Goal: Task Accomplishment & Management: Manage account settings

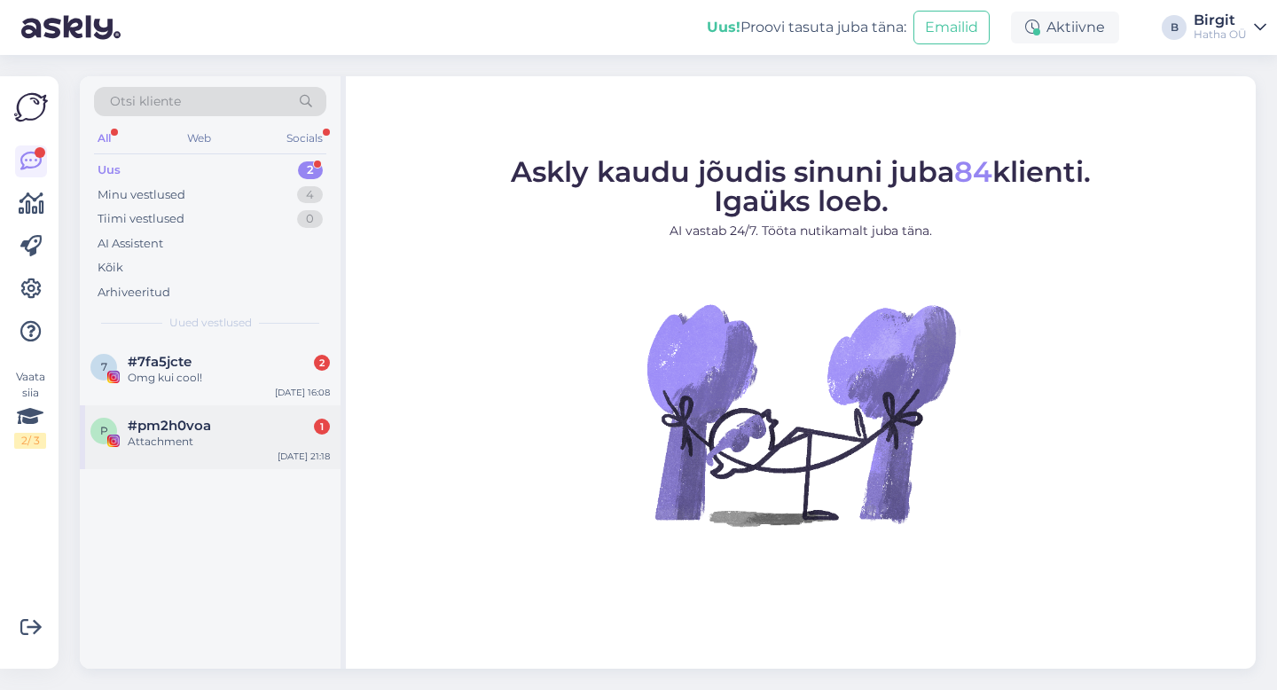
click at [158, 430] on span "#pm2h0voa" at bounding box center [169, 426] width 83 height 16
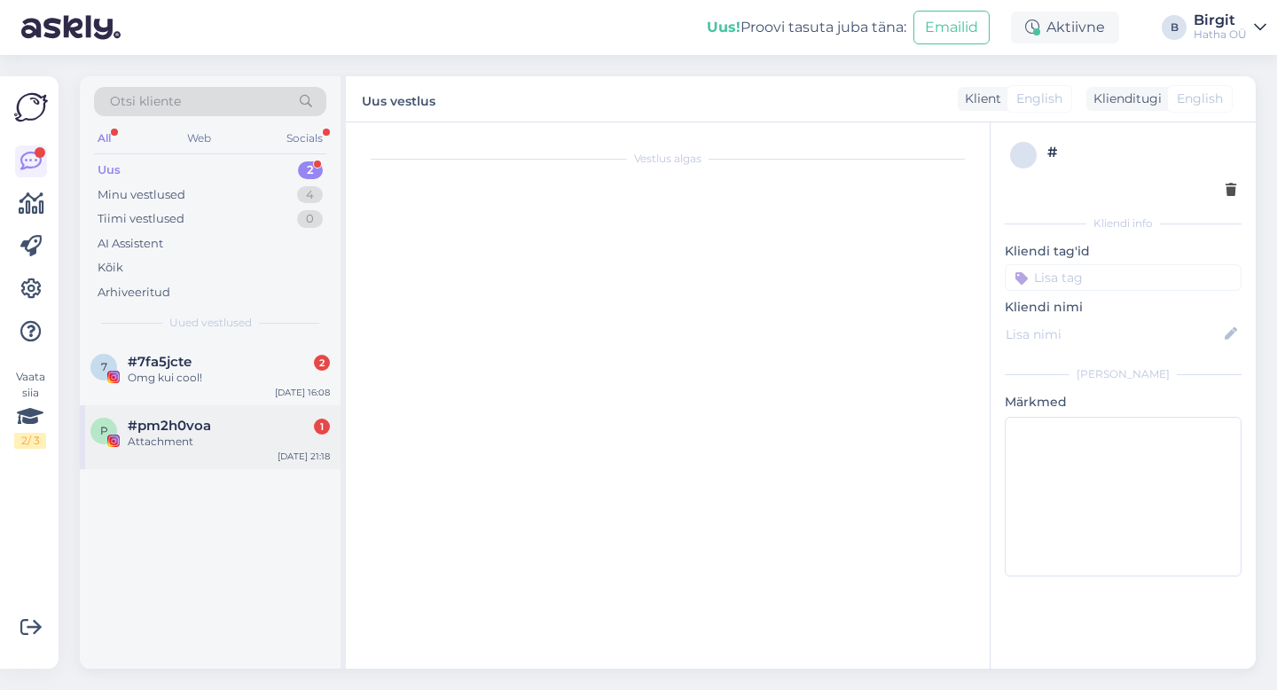
click at [224, 411] on div "p #pm2h0voa 1 Attachment [DATE] 21:18" at bounding box center [210, 437] width 261 height 64
click at [203, 371] on div "Omg kui cool!" at bounding box center [229, 378] width 202 height 16
click at [207, 425] on span "#pm2h0voa" at bounding box center [169, 426] width 83 height 16
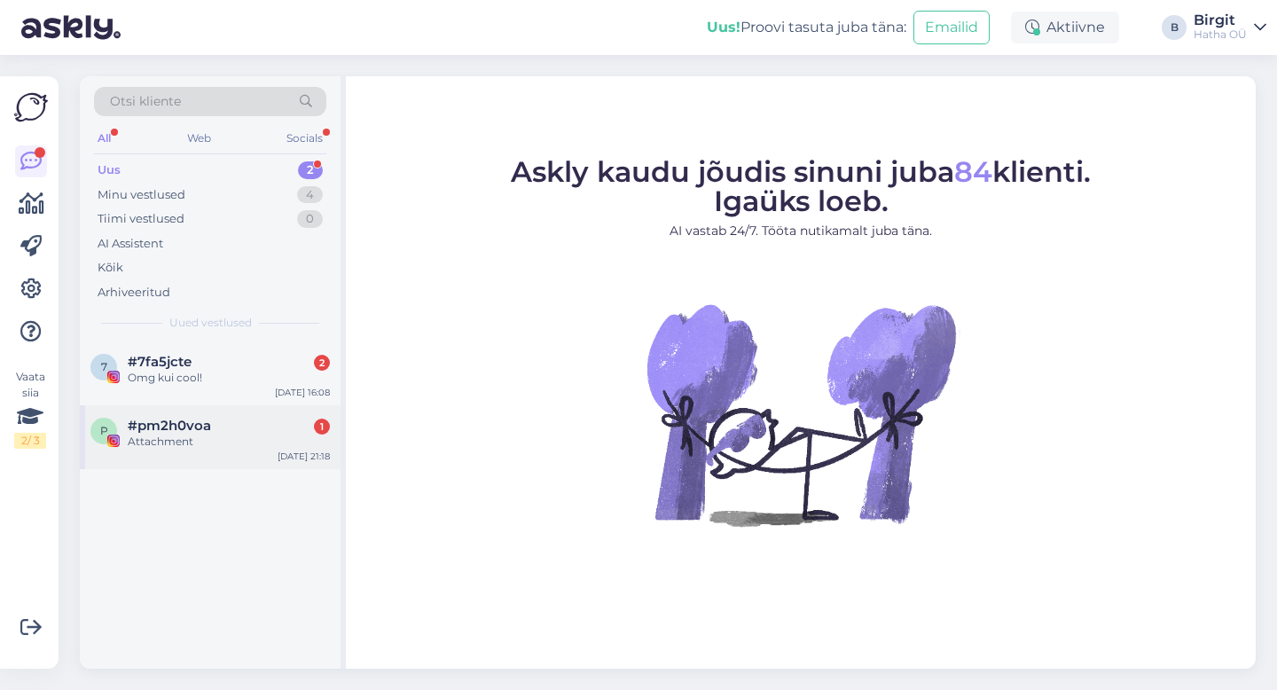
click at [201, 415] on div "p #pm2h0voa 1 Attachment [DATE] 21:18" at bounding box center [210, 437] width 261 height 64
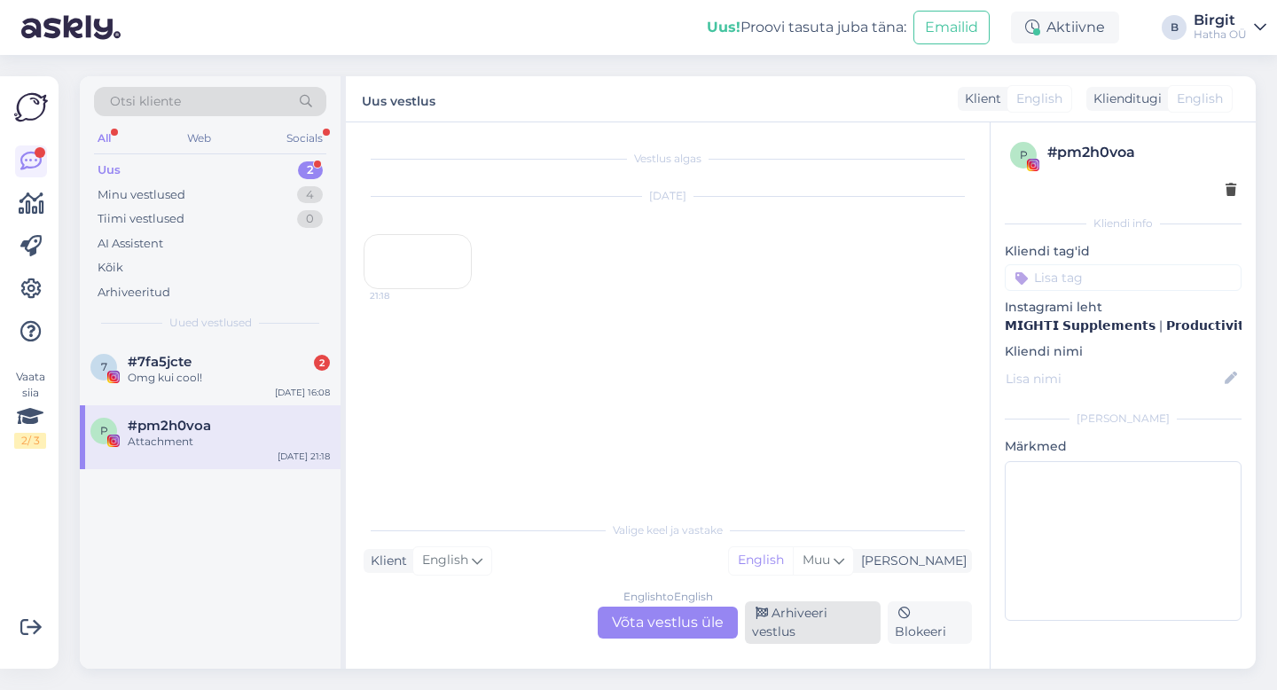
click at [832, 629] on div "Arhiveeri vestlus" at bounding box center [813, 622] width 136 height 43
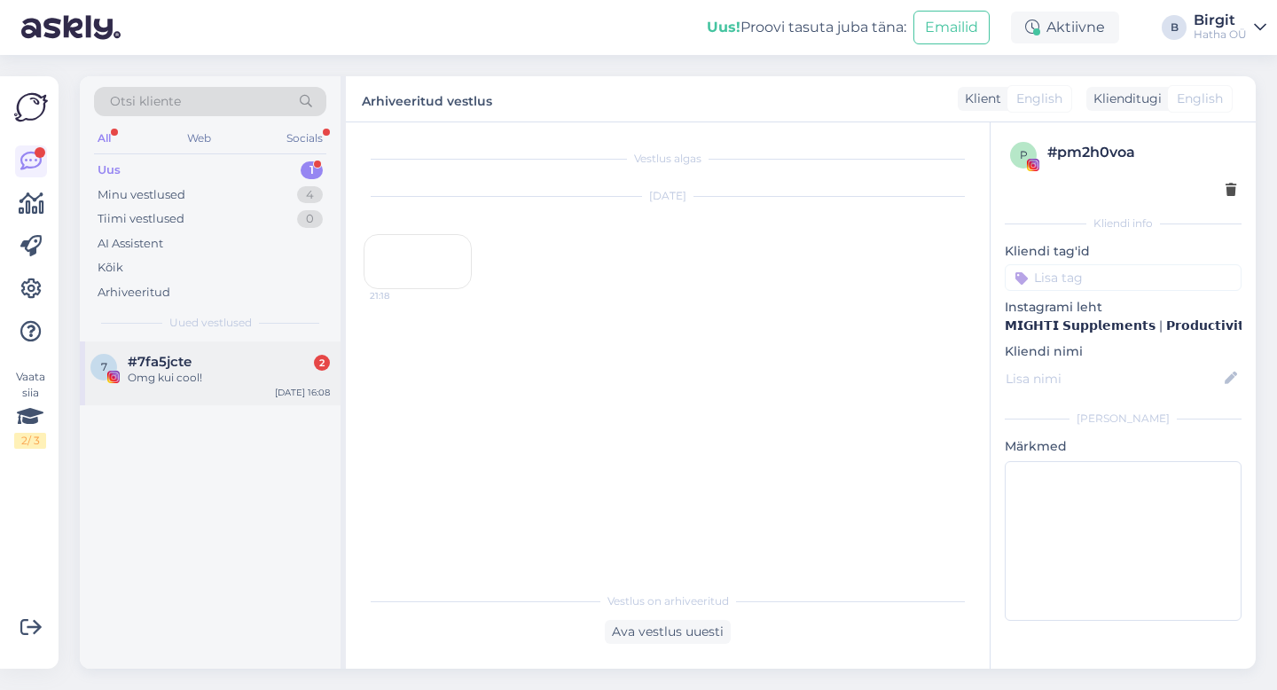
click at [221, 367] on div "#7fa5jcte 2" at bounding box center [229, 362] width 202 height 16
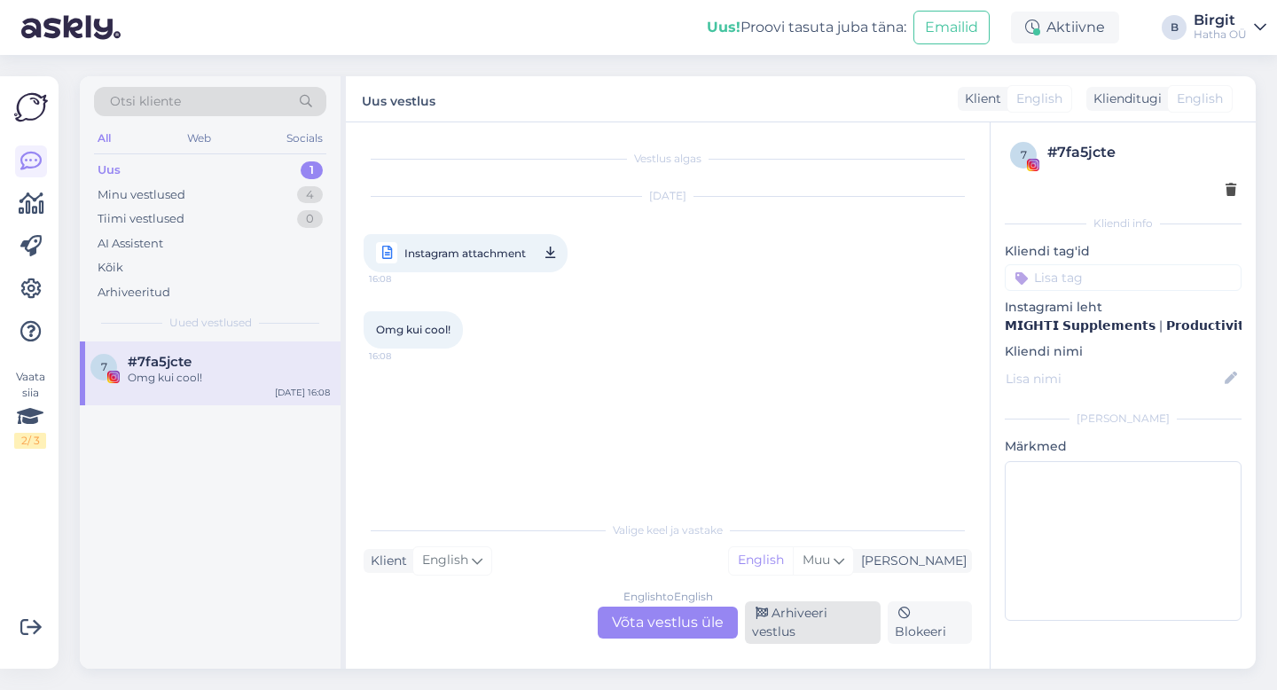
click at [819, 626] on div "Arhiveeri vestlus" at bounding box center [813, 622] width 136 height 43
